Goal: Find specific page/section: Find specific page/section

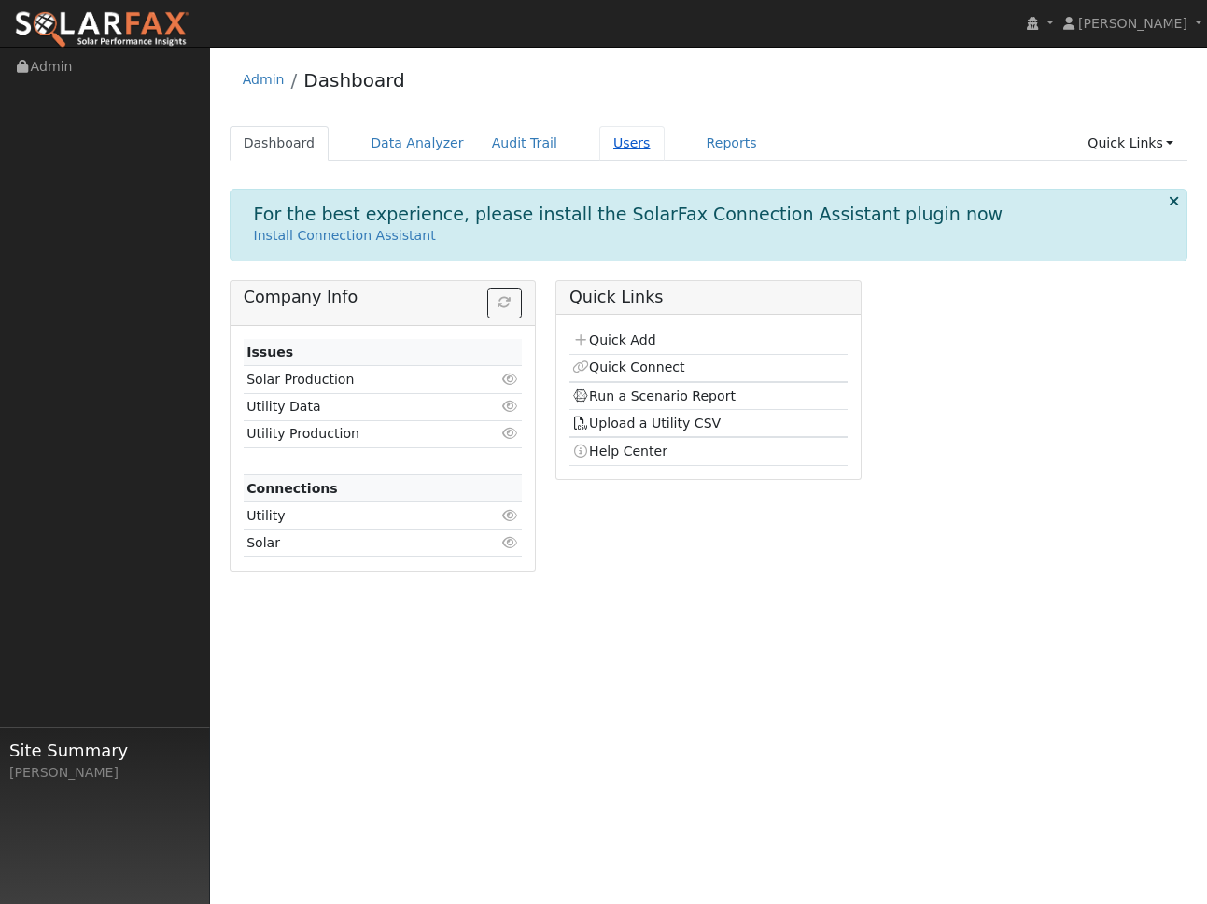
click at [625, 148] on link "Users" at bounding box center [631, 143] width 65 height 35
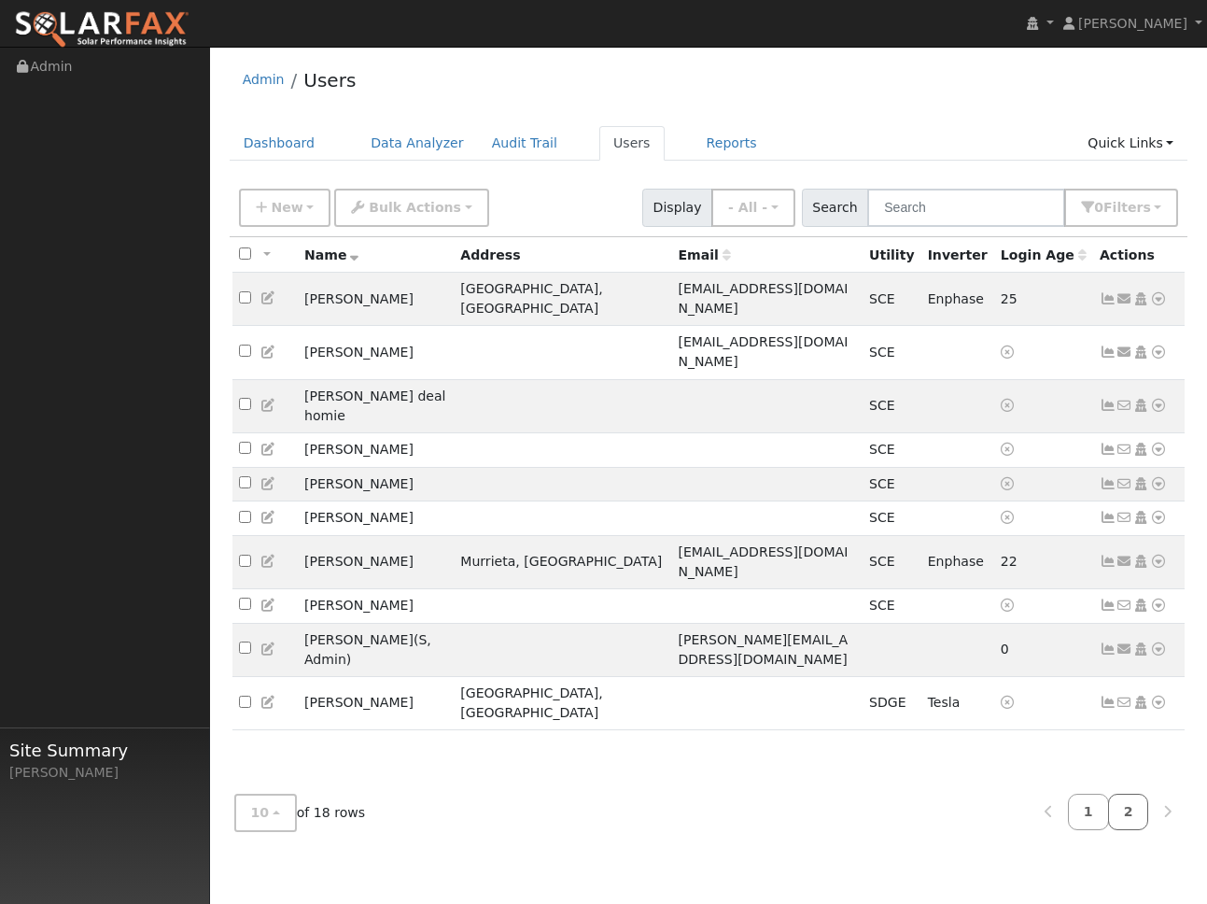
click at [1125, 828] on link "2" at bounding box center [1128, 812] width 41 height 36
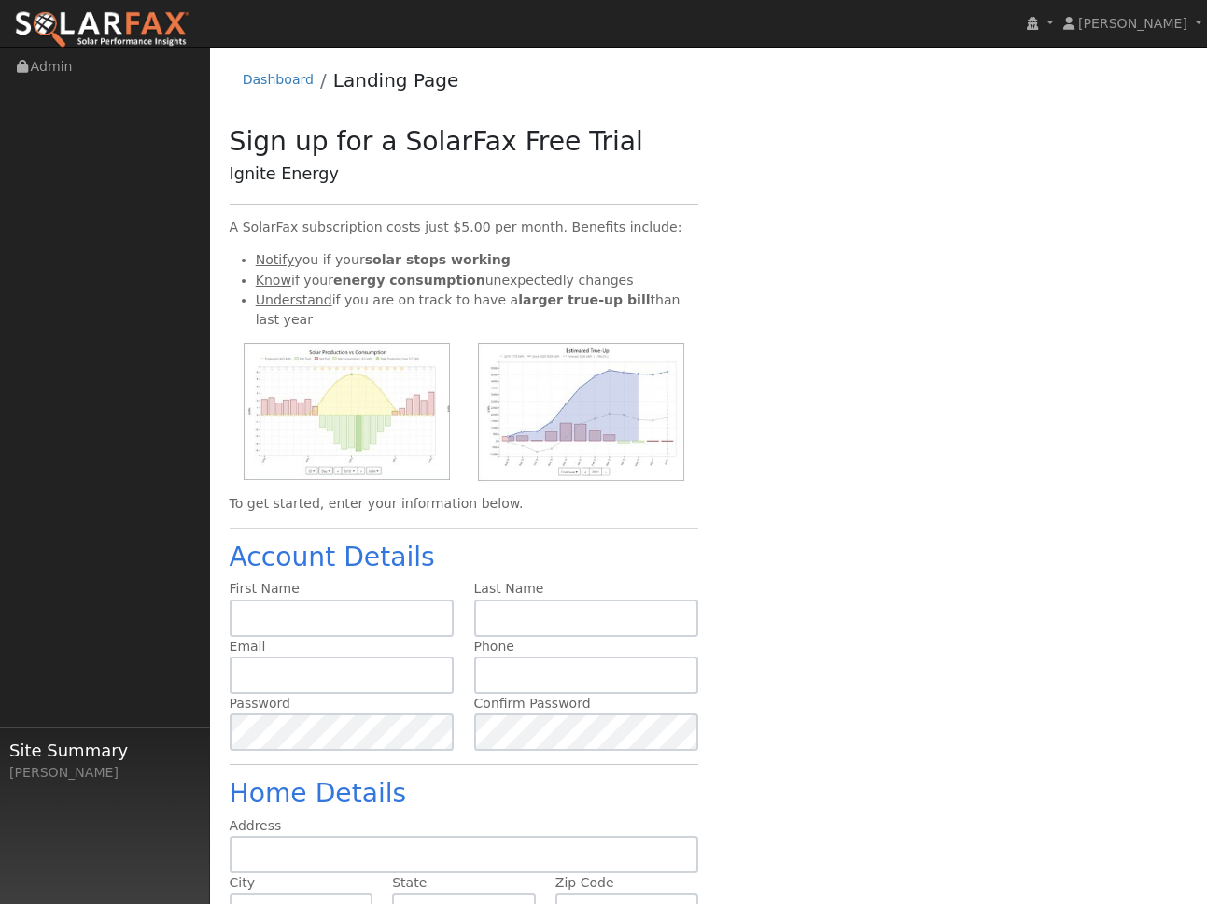
scroll to position [119, 0]
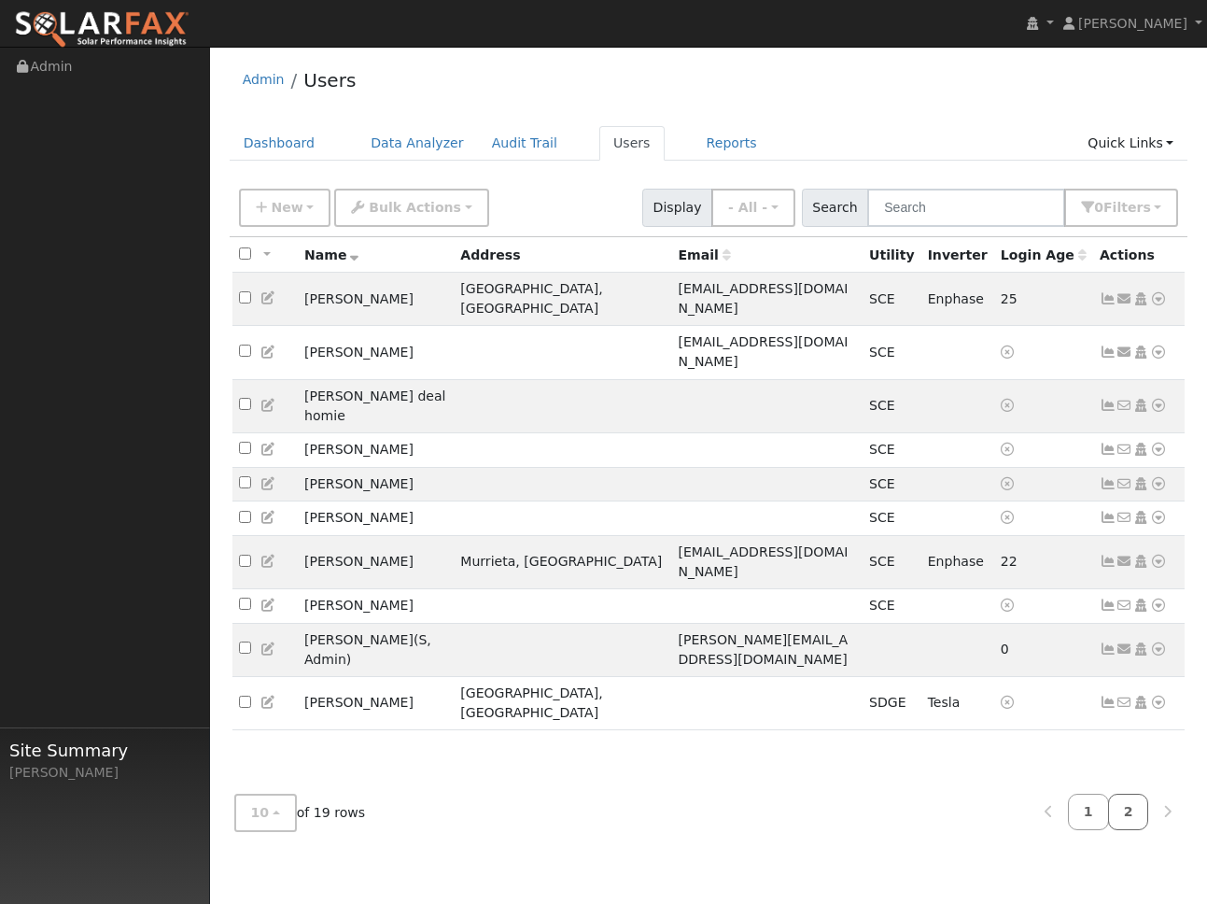
click at [1130, 806] on link "2" at bounding box center [1128, 812] width 41 height 36
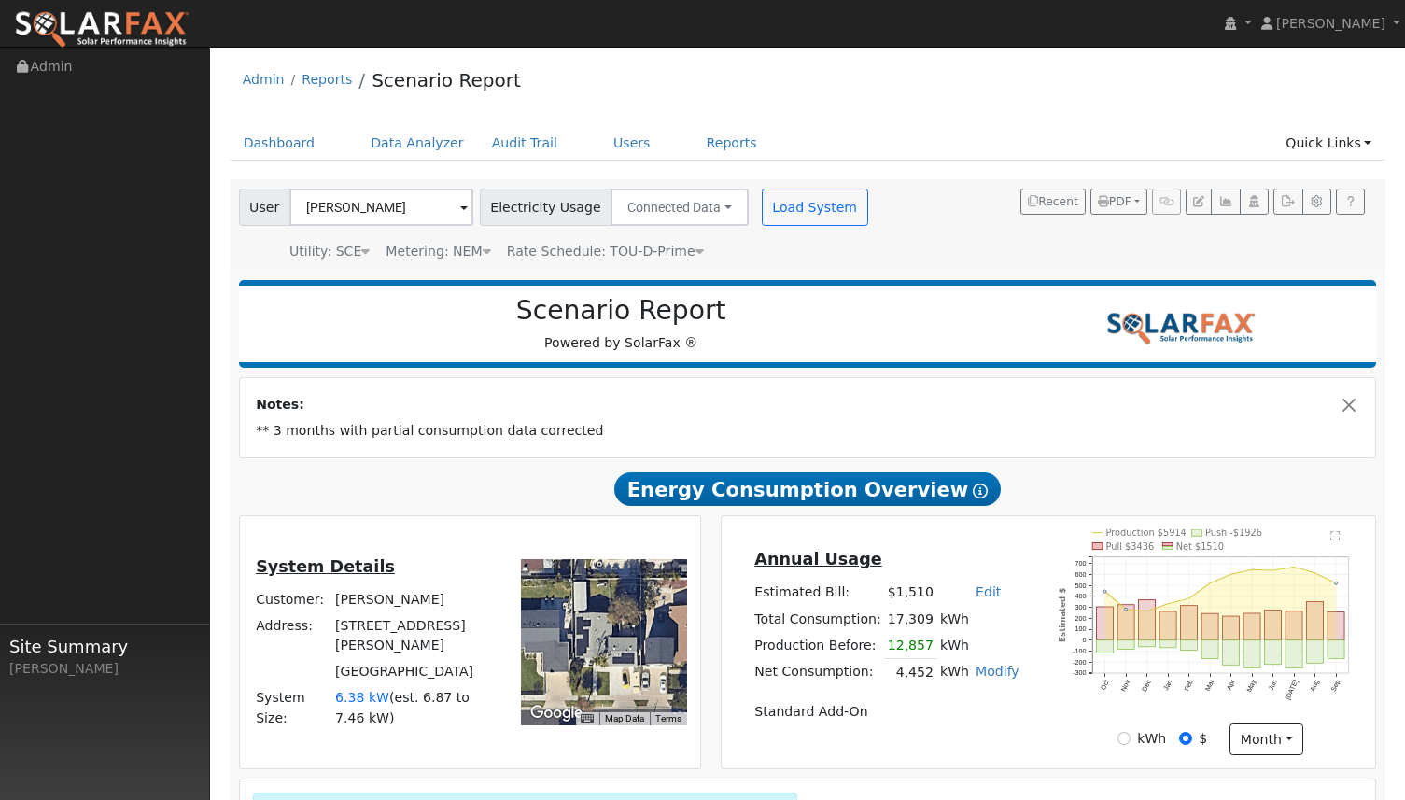
scroll to position [244, 0]
